Goal: Check status: Check status

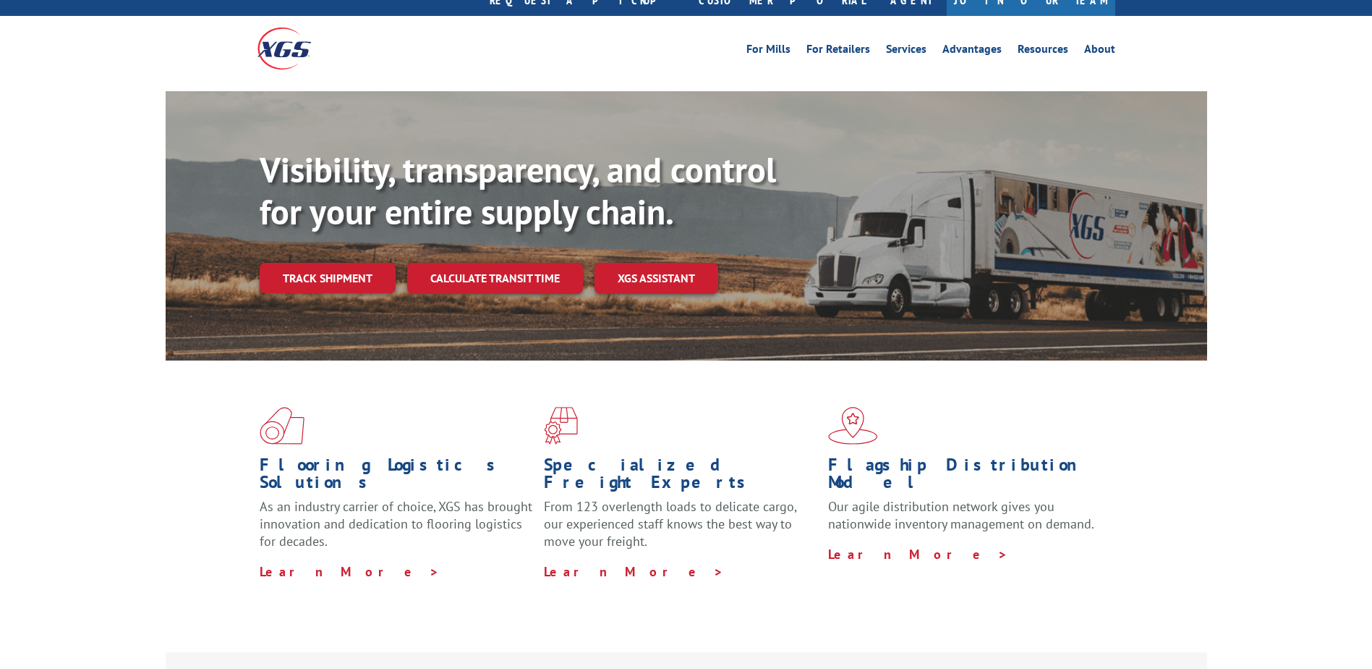
scroll to position [72, 0]
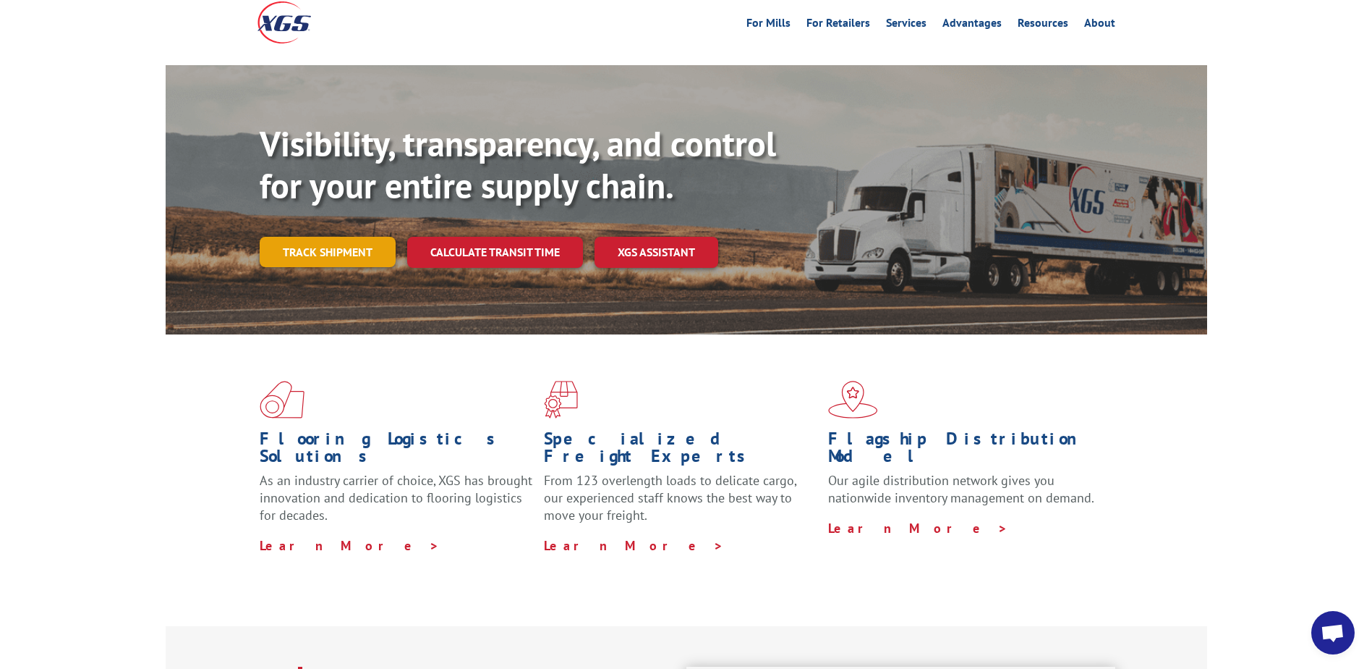
click at [315, 237] on link "Track shipment" at bounding box center [328, 252] width 136 height 30
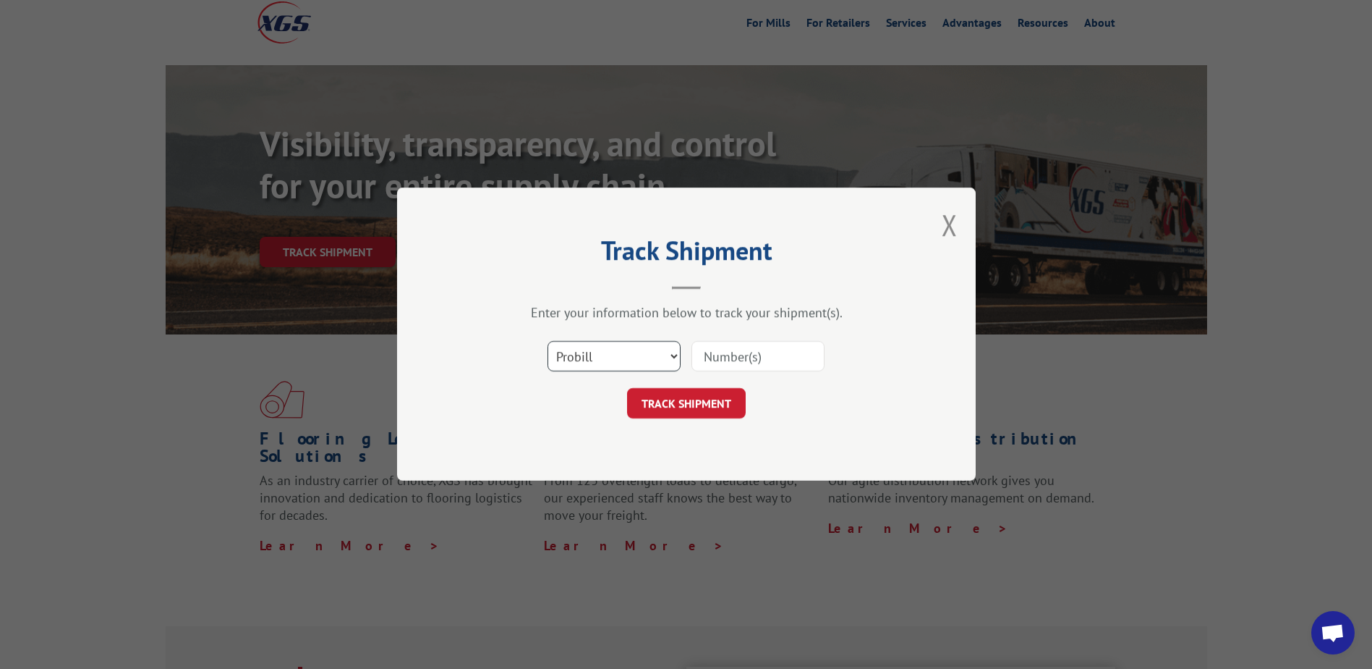
click at [674, 355] on select "Select category... Probill BOL PO" at bounding box center [614, 356] width 133 height 30
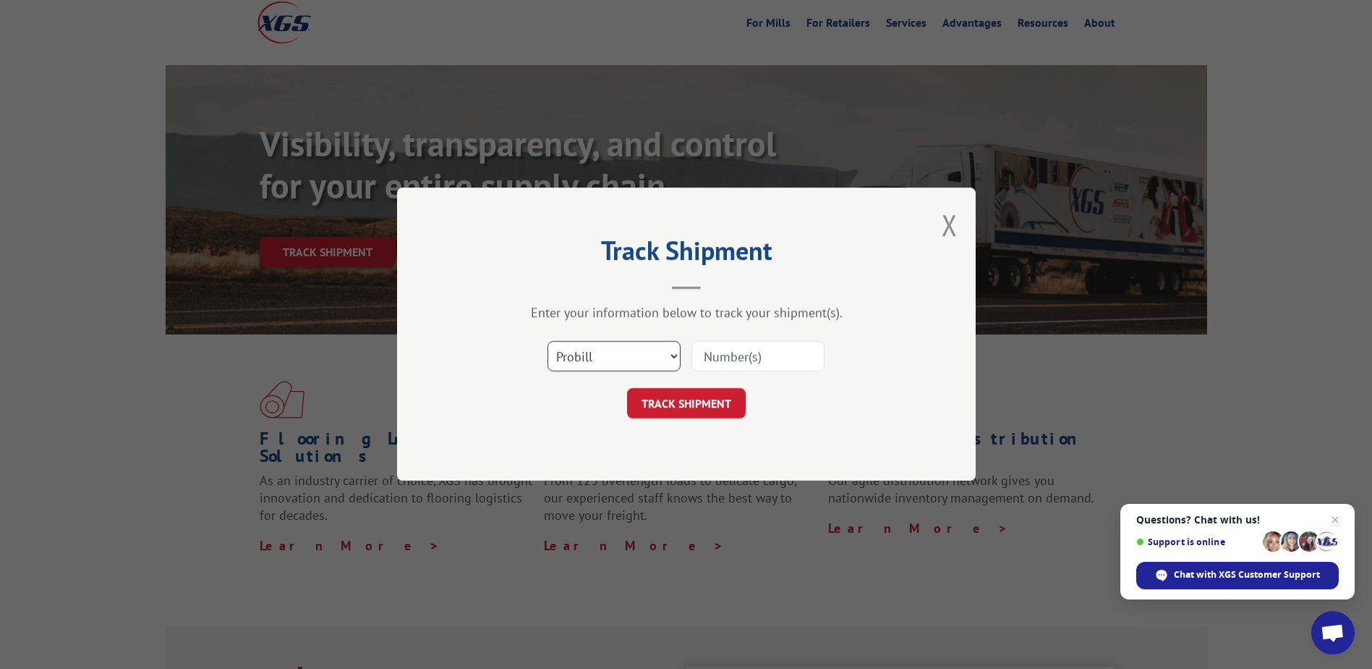
select select "bol"
click at [548, 341] on select "Select category... Probill BOL PO" at bounding box center [614, 356] width 133 height 30
click at [716, 357] on input at bounding box center [758, 356] width 133 height 30
type input "2846014"
click button "TRACK SHIPMENT" at bounding box center [686, 404] width 119 height 30
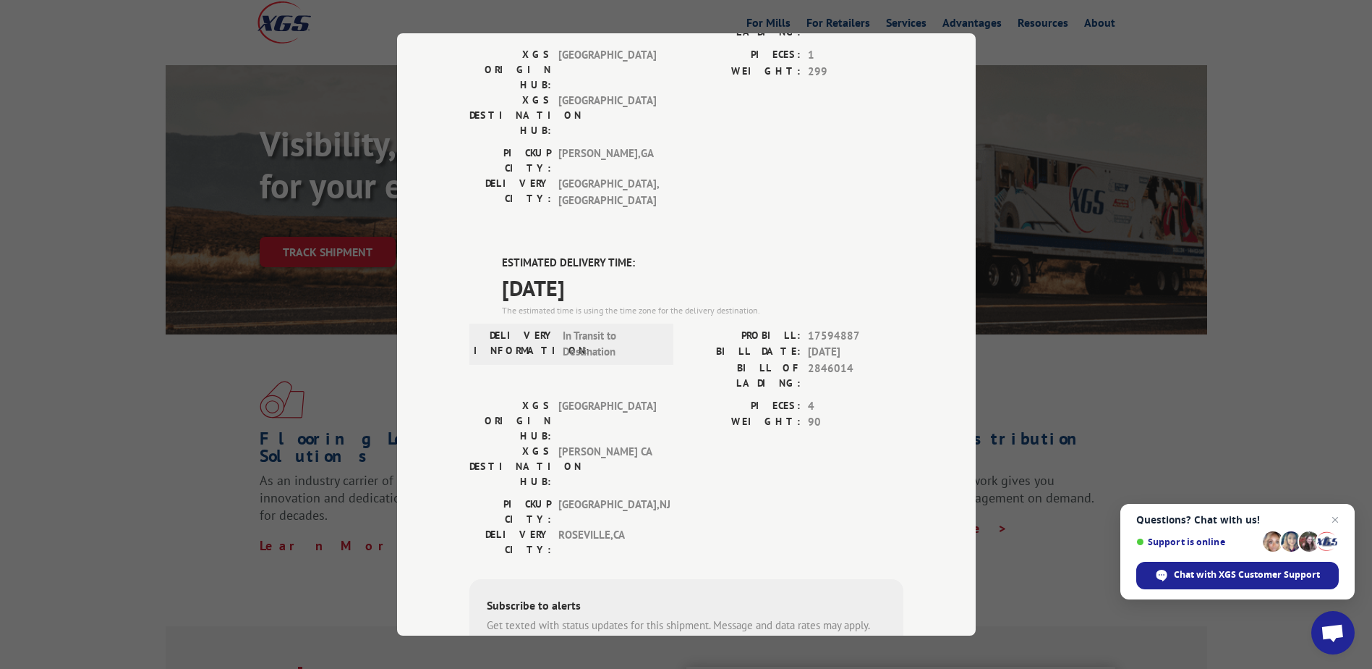
scroll to position [217, 0]
